Goal: Find specific page/section: Find specific page/section

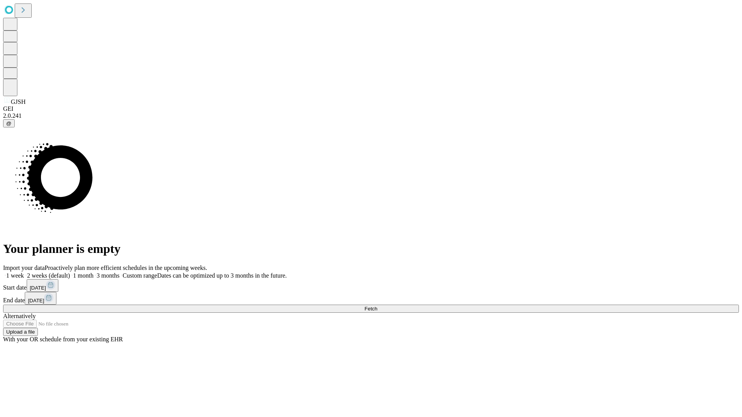
click at [377, 306] on span "Fetch" at bounding box center [370, 309] width 13 height 6
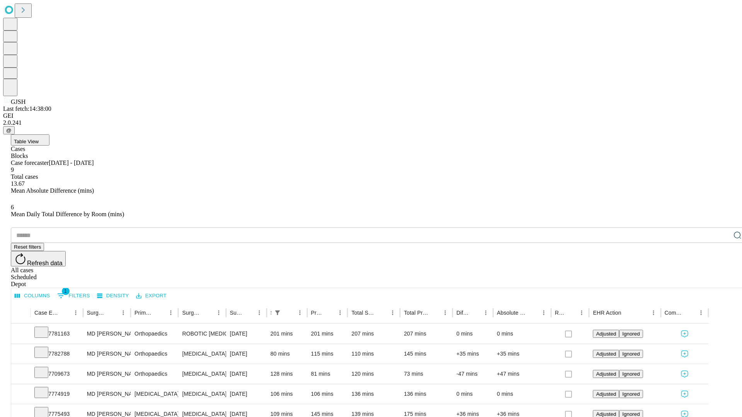
click at [39, 139] on span "Table View" at bounding box center [26, 142] width 25 height 6
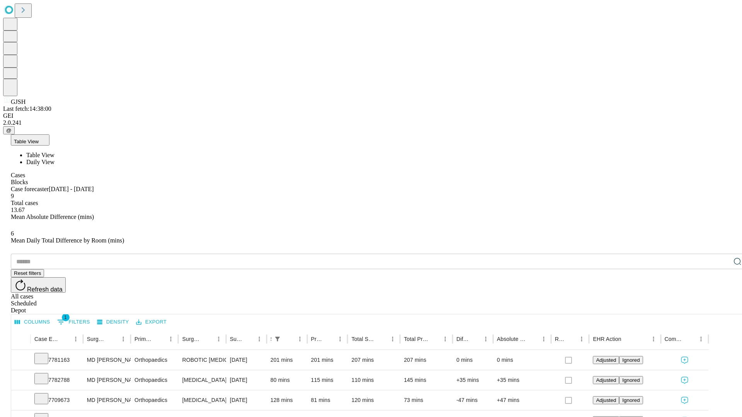
click at [54, 159] on span "Daily View" at bounding box center [40, 162] width 28 height 7
